Goal: Information Seeking & Learning: Learn about a topic

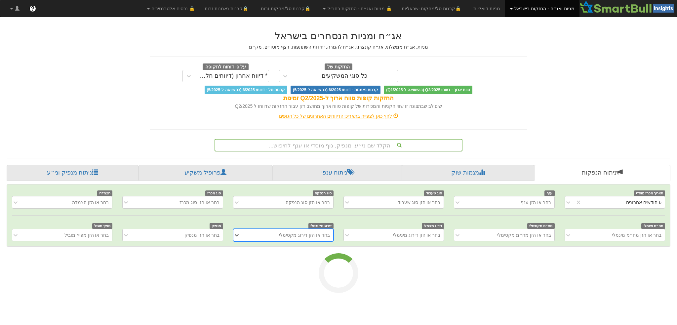
click at [290, 145] on div "הקלד שם ני״ע, מנפיק, גוף מוסדי או ענף לחיפוש..." at bounding box center [338, 144] width 247 height 11
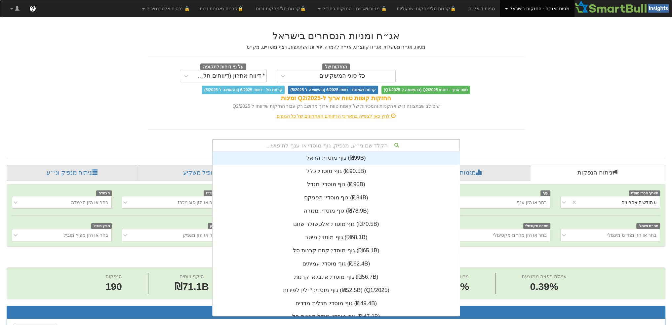
scroll to position [0, 1162]
type input "[PERSON_NAME]"
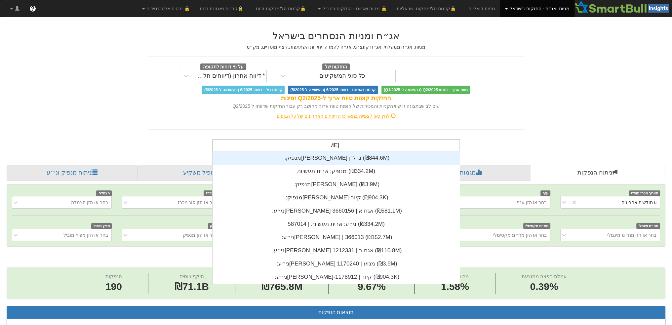
scroll to position [132, 0]
click at [300, 159] on div "מנפיק: ‏[PERSON_NAME] נדל"ן ‎(₪844.6M)‎" at bounding box center [335, 157] width 247 height 13
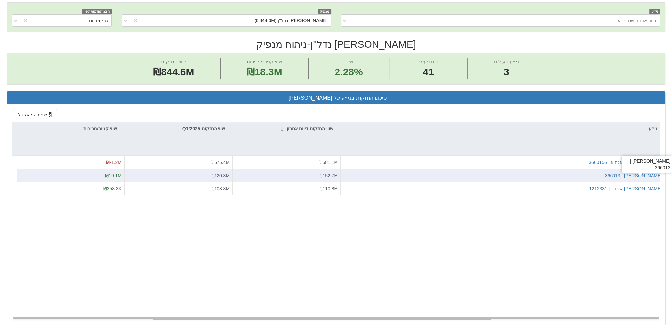
click at [650, 172] on div "[PERSON_NAME] | 366013" at bounding box center [633, 175] width 57 height 7
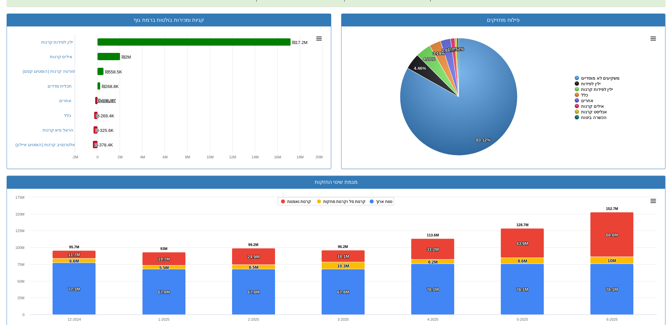
scroll to position [256, 0]
